Goal: Navigation & Orientation: Find specific page/section

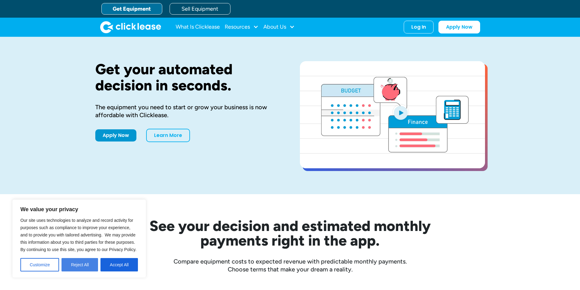
click at [86, 262] on button "Reject All" at bounding box center [79, 264] width 37 height 13
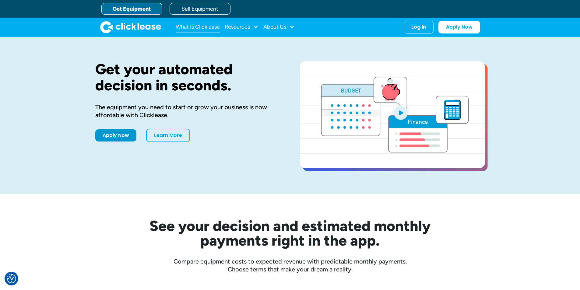
click at [210, 27] on link "What Is Clicklease" at bounding box center [198, 27] width 44 height 12
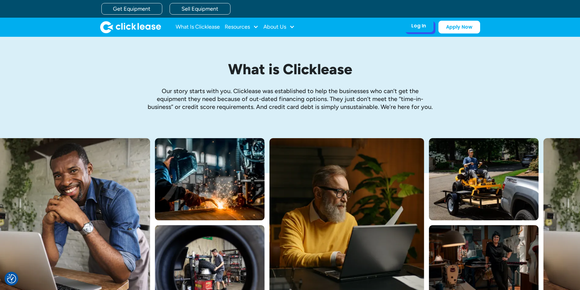
click at [412, 27] on div "Log In" at bounding box center [418, 26] width 15 height 6
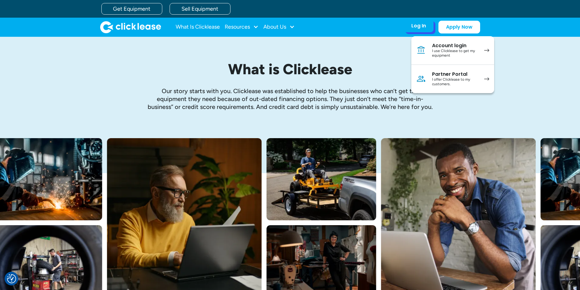
click at [435, 49] on div "I use Clicklease to get my equipment" at bounding box center [455, 53] width 46 height 9
